Goal: Transaction & Acquisition: Purchase product/service

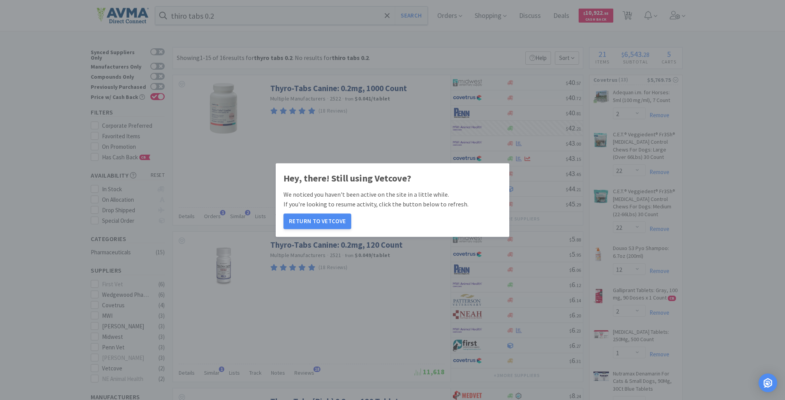
select select "2"
select select "22"
select select "12"
select select "2"
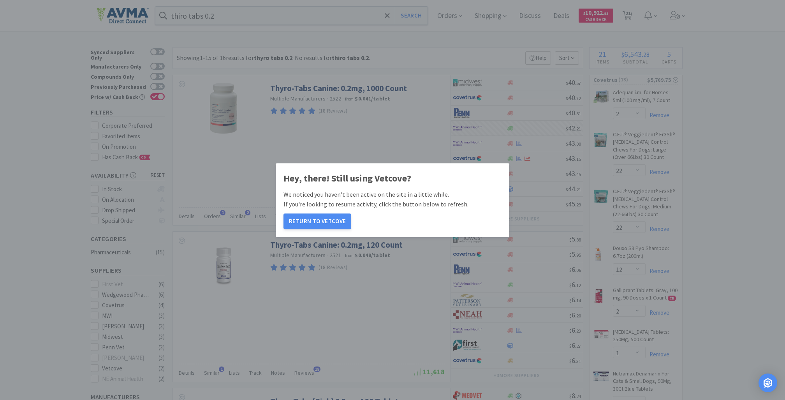
select select "1"
select select "6"
select select "2"
select select "12"
select select "3"
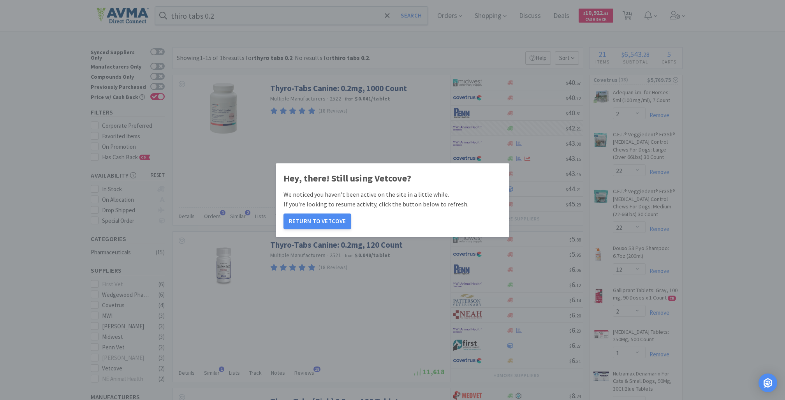
select select "4"
select select "1"
select select "6"
select select "1"
select select "3"
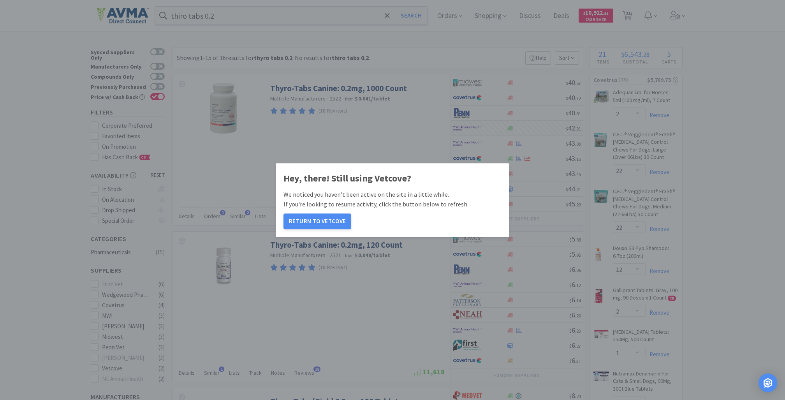
select select "4"
select select "1"
select select "2"
select select "1"
